Goal: Task Accomplishment & Management: Manage account settings

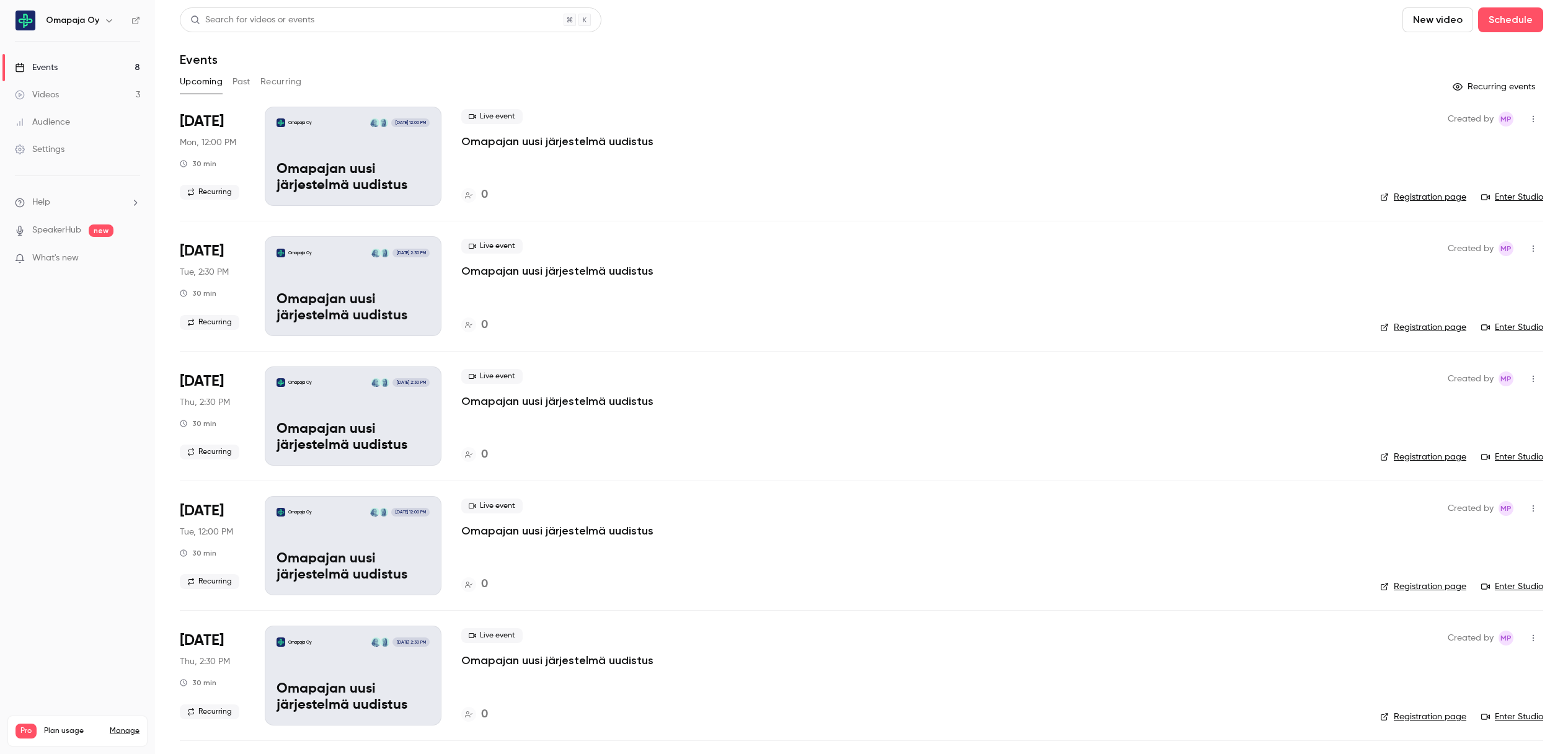
click at [125, 727] on link "Manage" at bounding box center [125, 732] width 30 height 10
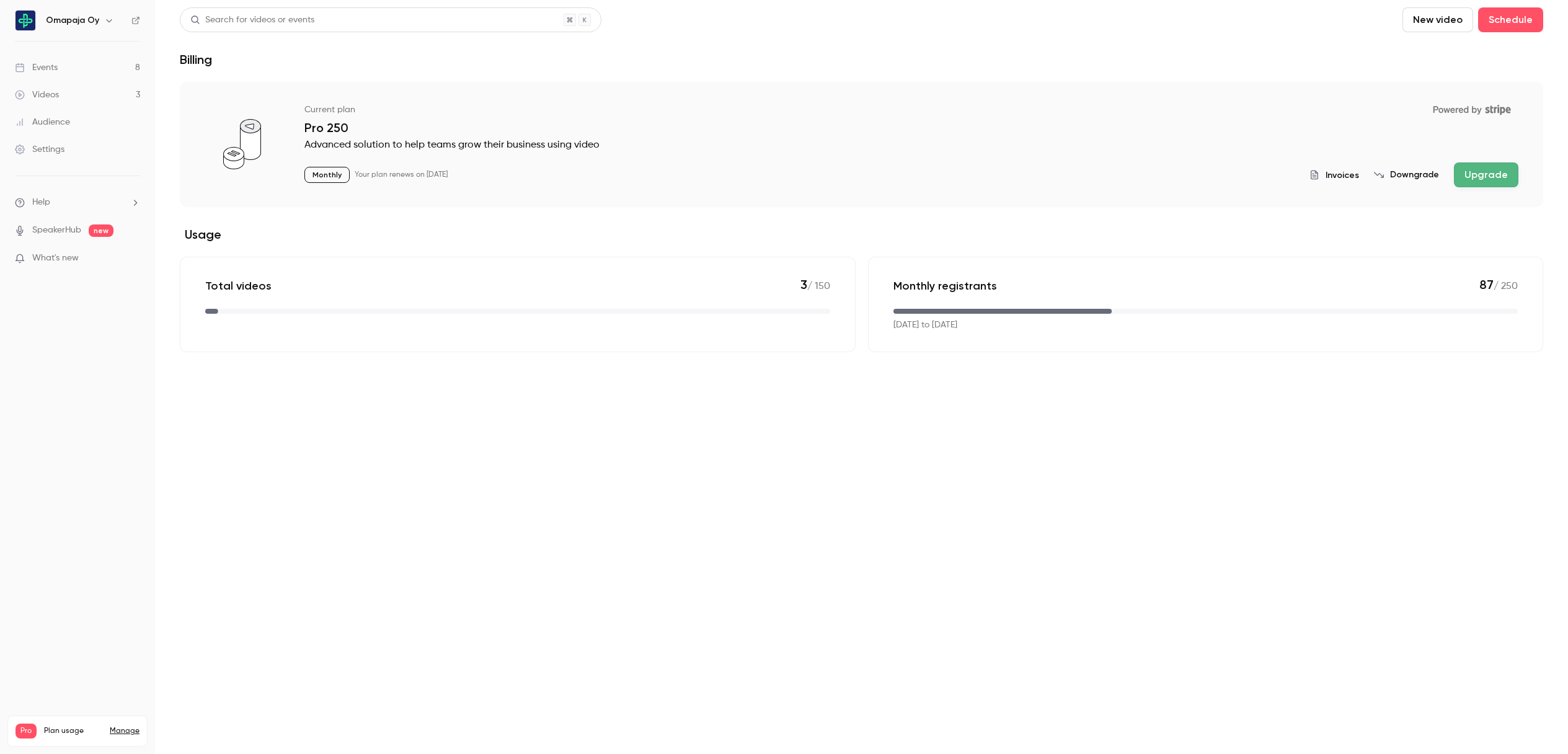
click at [71, 143] on link "Settings" at bounding box center [77, 149] width 155 height 27
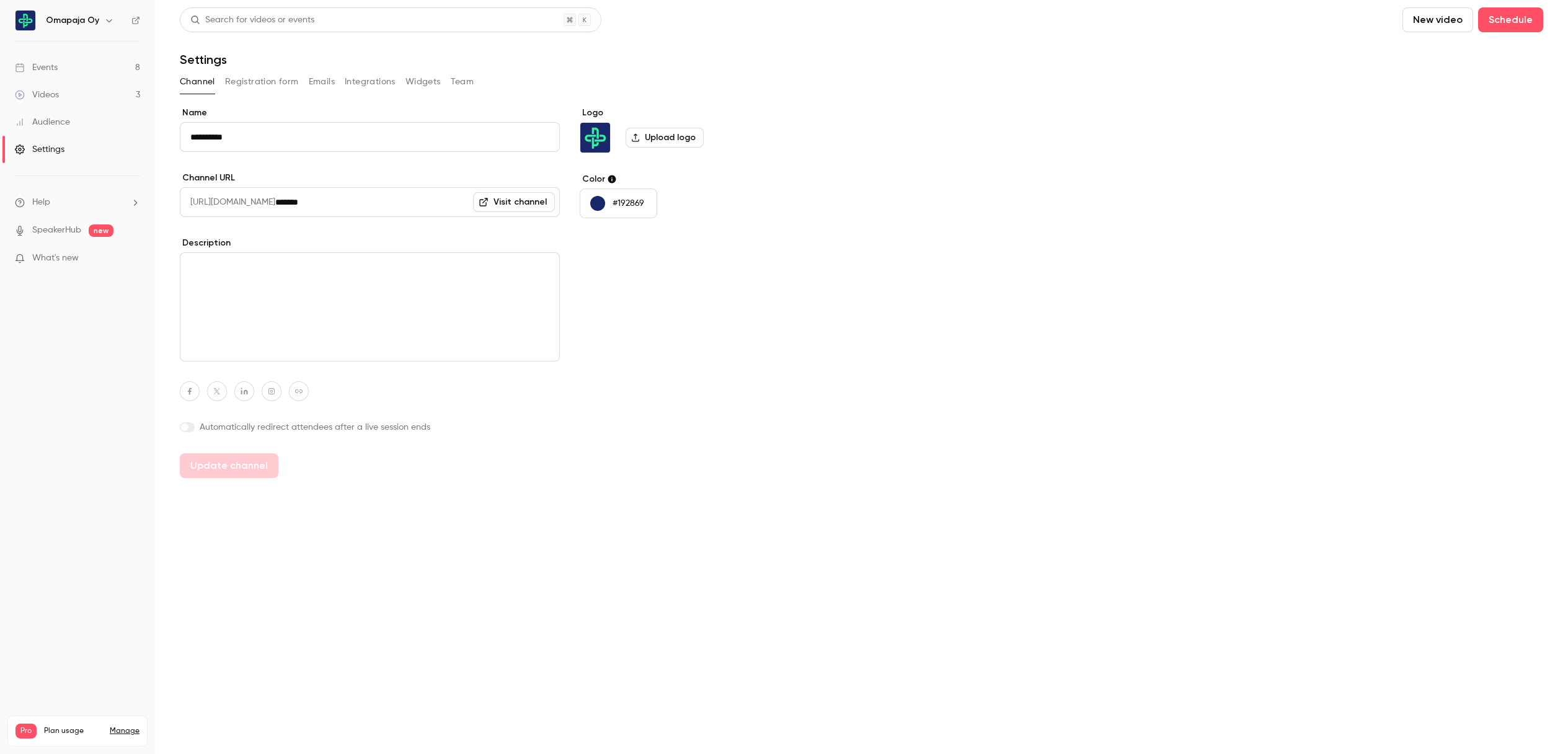
click at [110, 19] on icon "button" at bounding box center [109, 20] width 6 height 3
click at [82, 113] on div "Billing" at bounding box center [105, 115] width 120 height 12
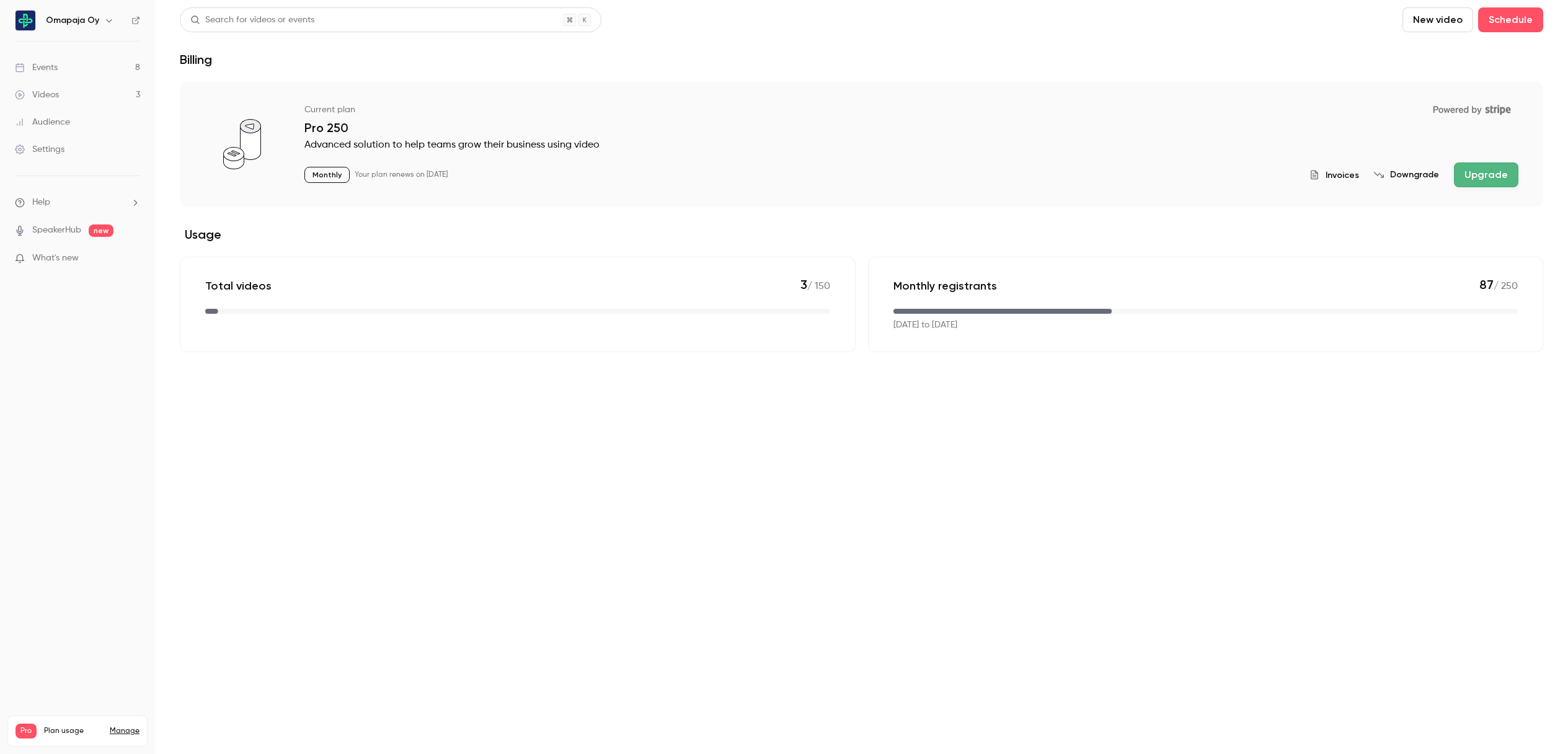
drag, startPoint x: 1353, startPoint y: 176, endPoint x: 1361, endPoint y: 190, distance: 16.1
click at [1353, 176] on span "Invoices" at bounding box center [1342, 175] width 34 height 13
